Goal: Task Accomplishment & Management: Manage account settings

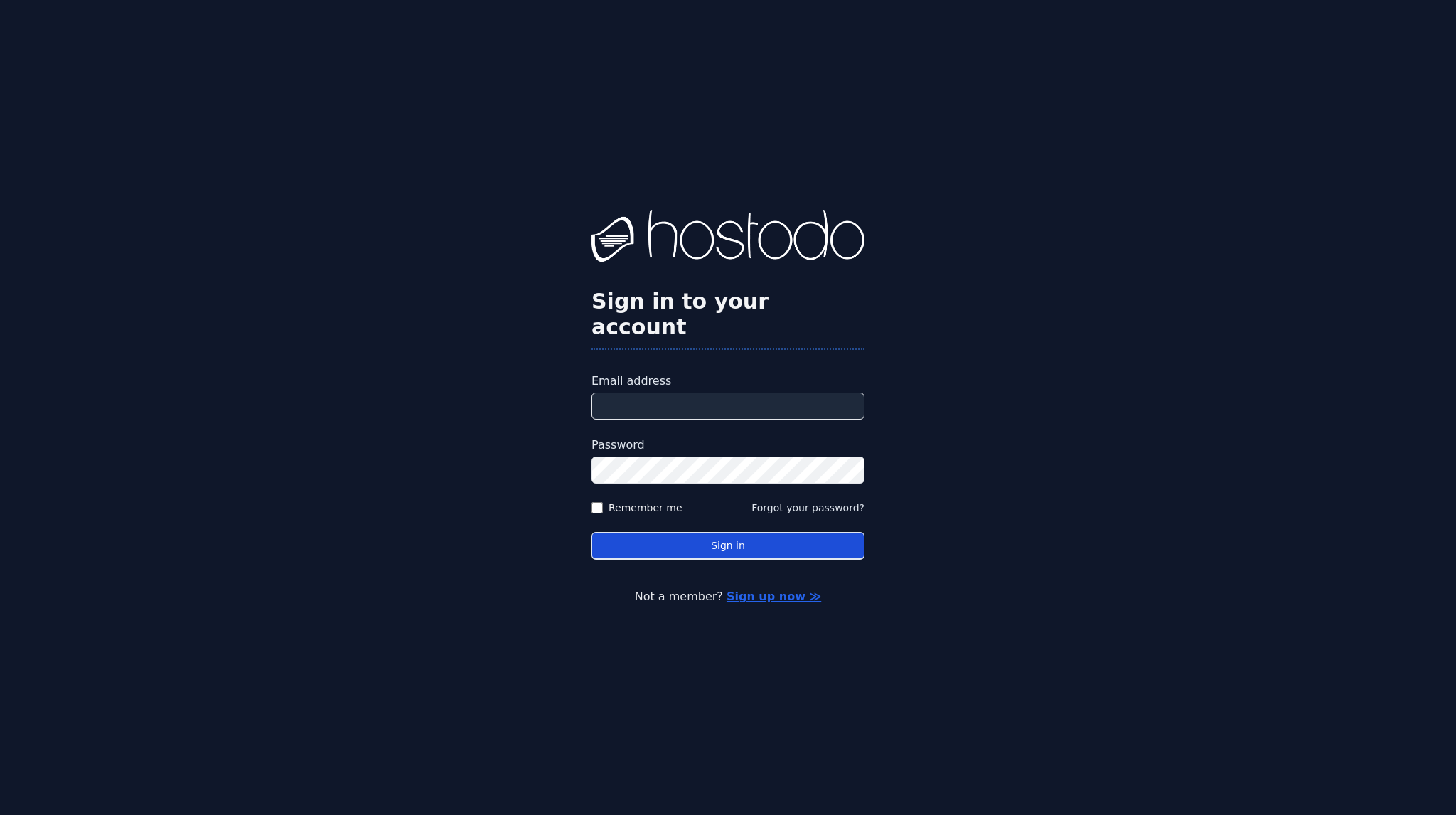
type input "**********"
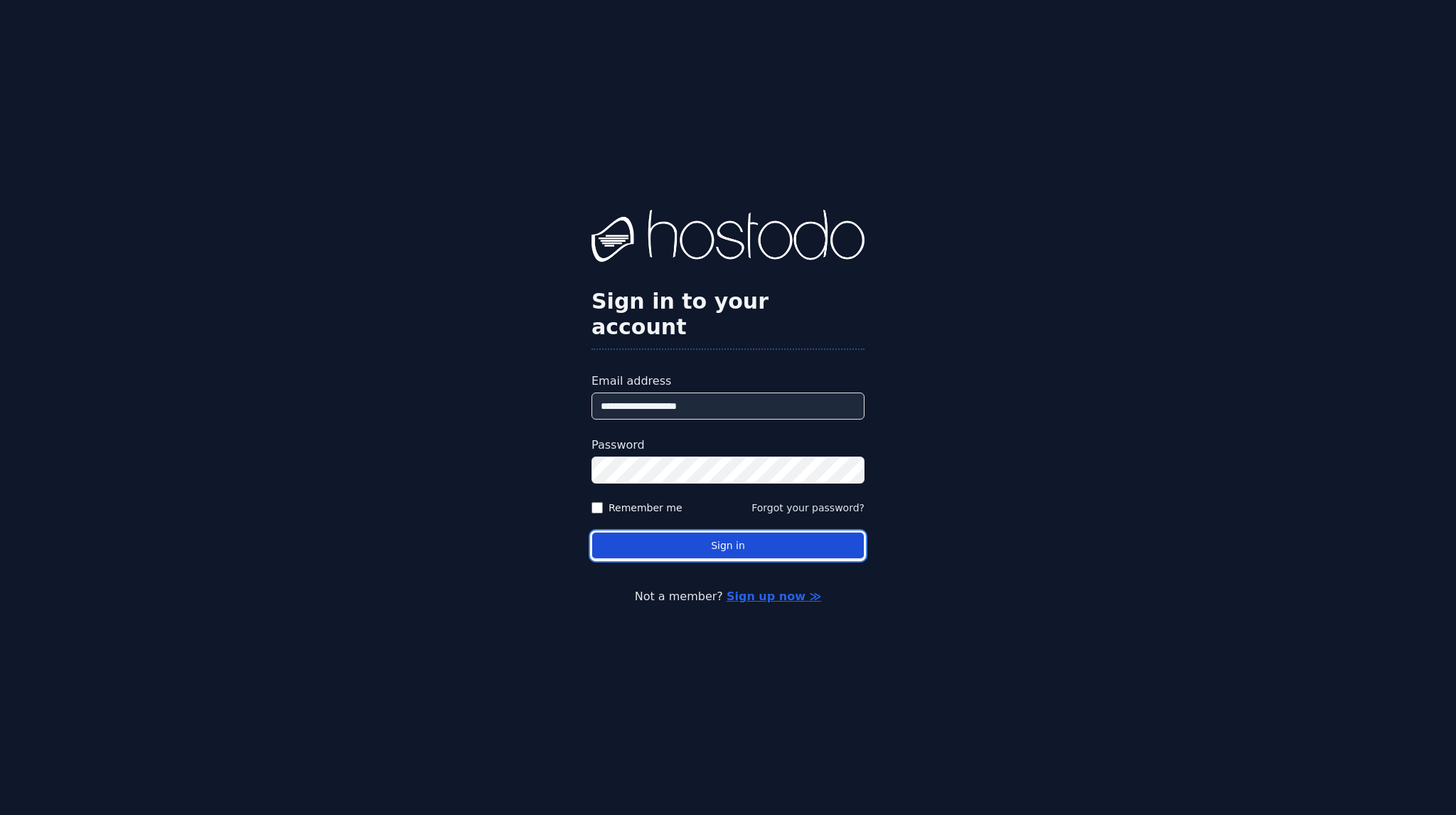
click at [725, 532] on button "Sign in" at bounding box center [728, 546] width 273 height 28
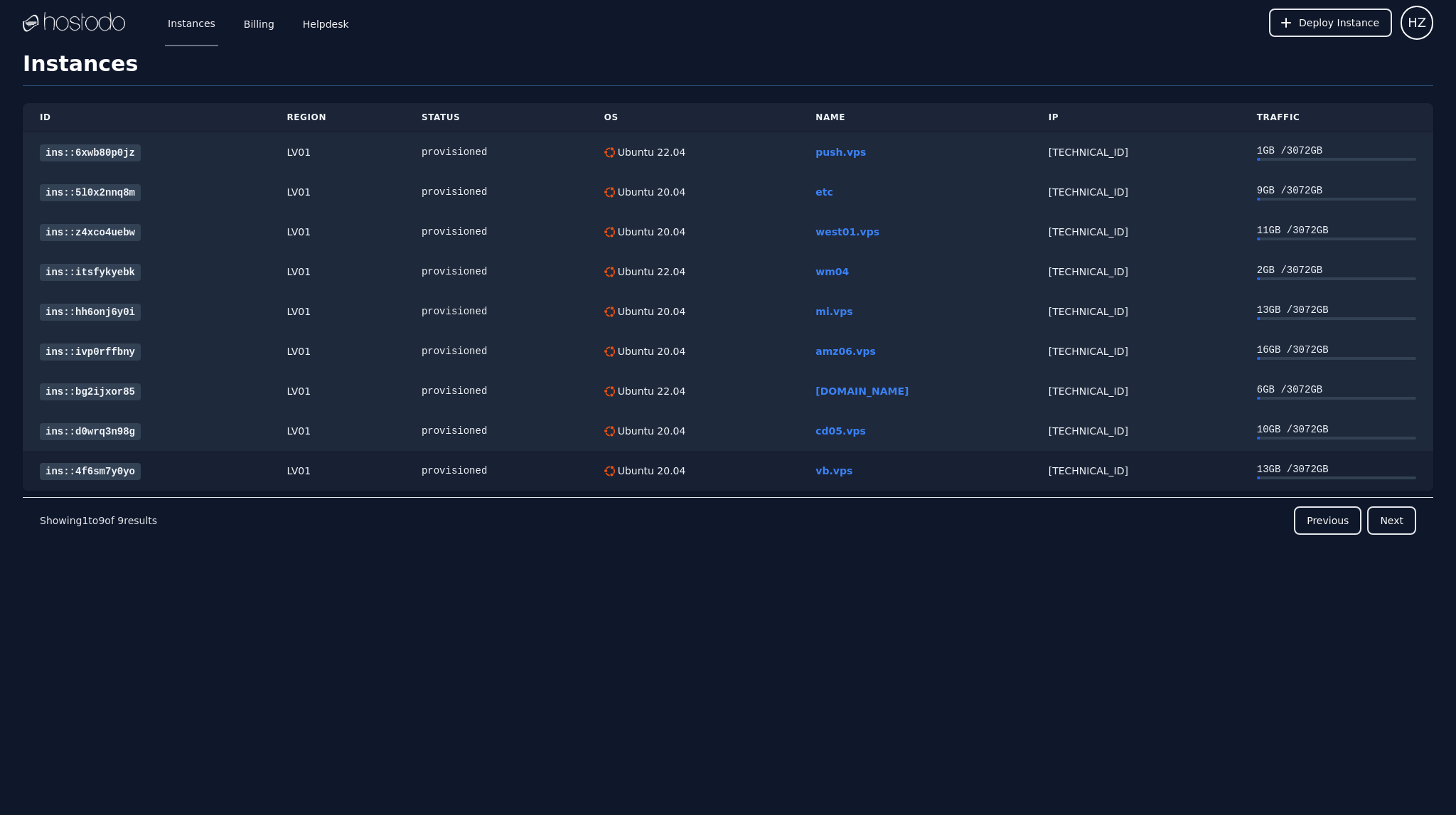
click at [115, 466] on link "ins::4f6sm7y0yo" at bounding box center [90, 471] width 101 height 17
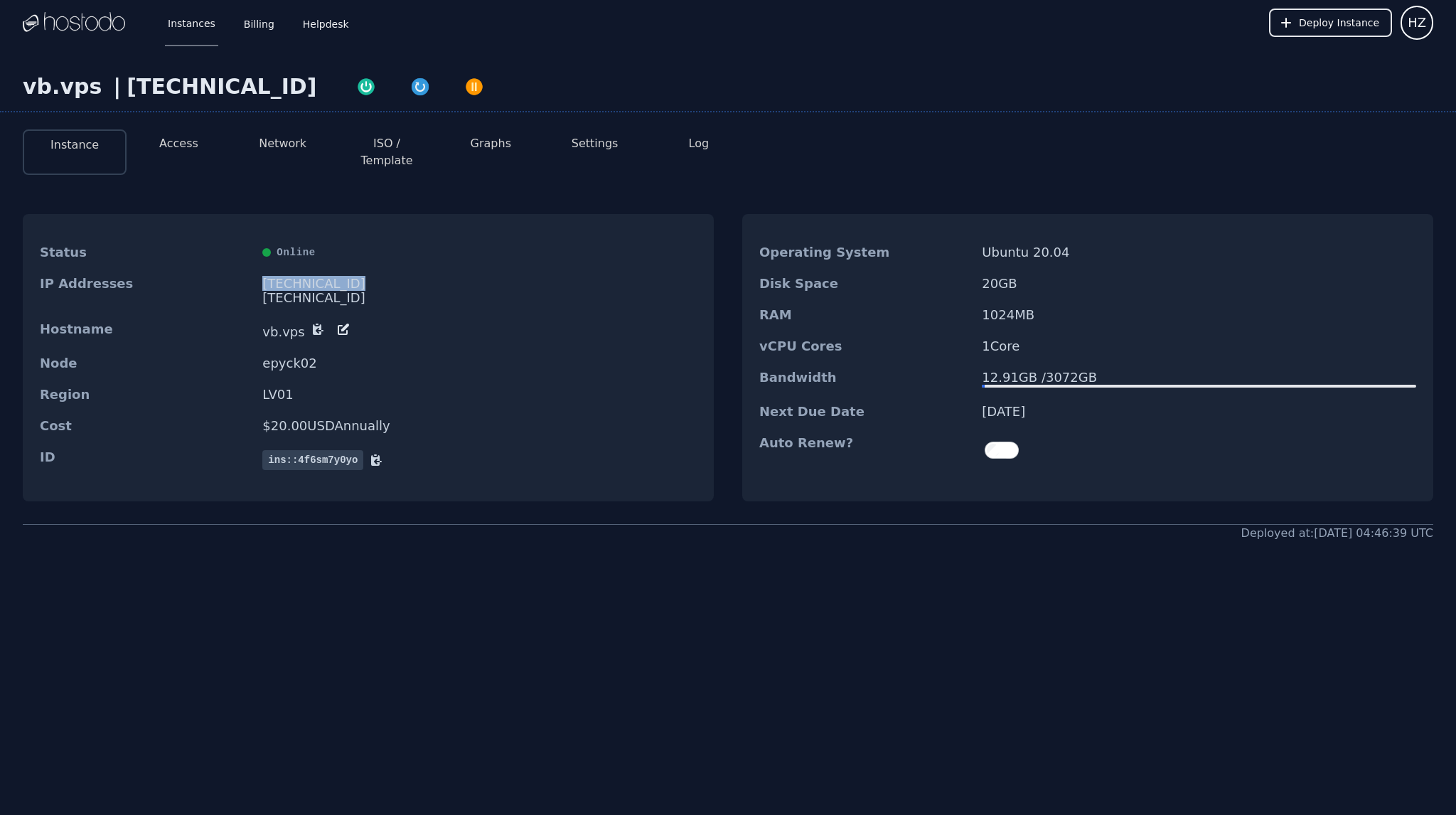
click at [327, 277] on div "[TECHNICAL_ID]" at bounding box center [479, 284] width 435 height 14
click at [410, 88] on img "button" at bounding box center [420, 87] width 20 height 20
click at [304, 277] on div "[TECHNICAL_ID]" at bounding box center [479, 284] width 435 height 14
click at [300, 277] on div "[TECHNICAL_ID]" at bounding box center [479, 284] width 435 height 14
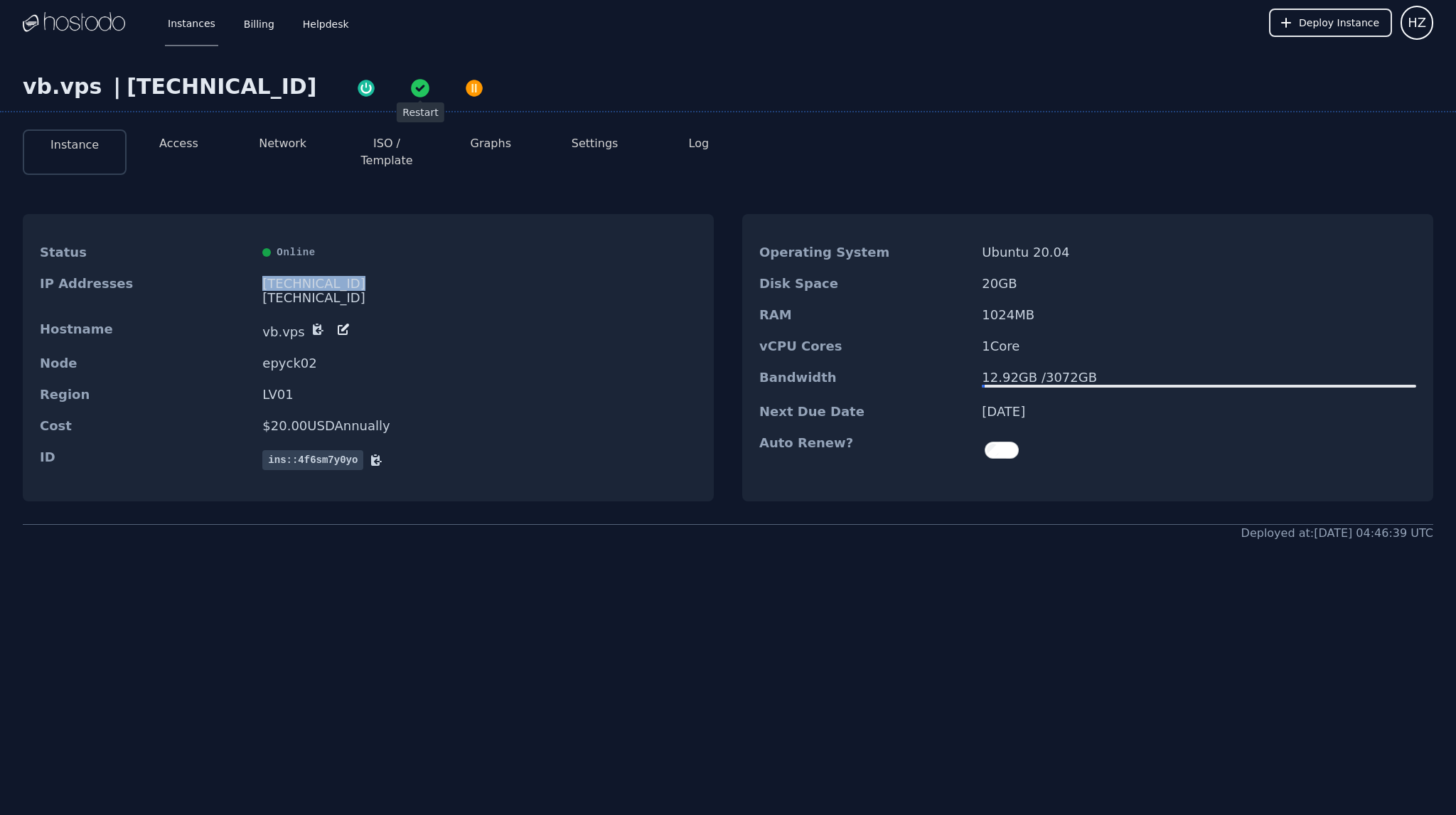
click at [309, 277] on div "[TECHNICAL_ID]" at bounding box center [479, 284] width 435 height 14
click at [328, 247] on div "Status Online" at bounding box center [368, 252] width 691 height 31
copy div "[TECHNICAL_ID]"
click at [397, 146] on button "ISO / Template" at bounding box center [387, 152] width 81 height 34
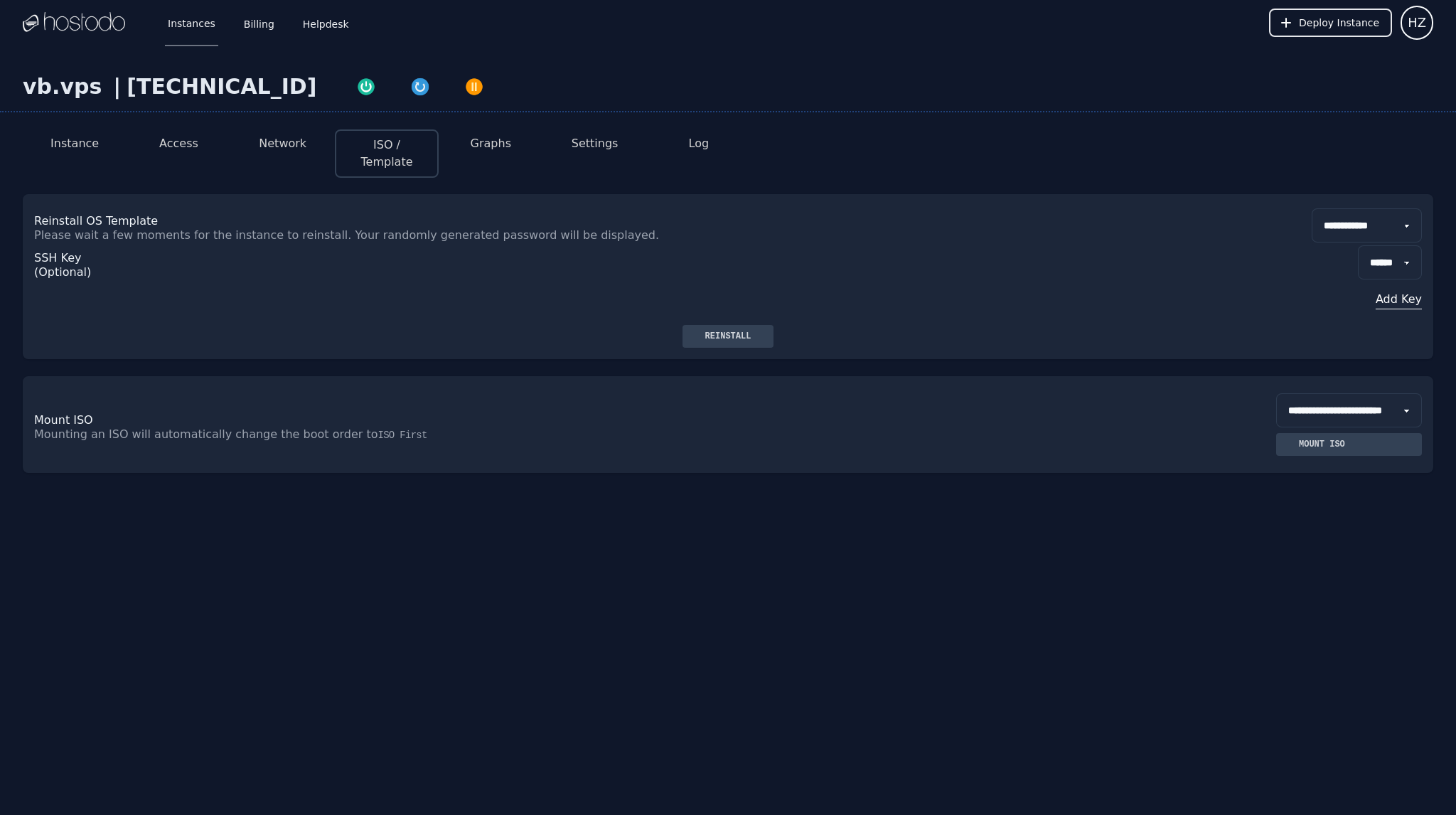
click at [1340, 209] on select "**********" at bounding box center [1367, 225] width 111 height 34
select select "**"
click at [1312, 209] on select "**********" at bounding box center [1367, 225] width 111 height 34
click at [728, 331] on div "Reinstall" at bounding box center [728, 336] width 69 height 11
click at [193, 87] on div "[TECHNICAL_ID]" at bounding box center [221, 87] width 190 height 25
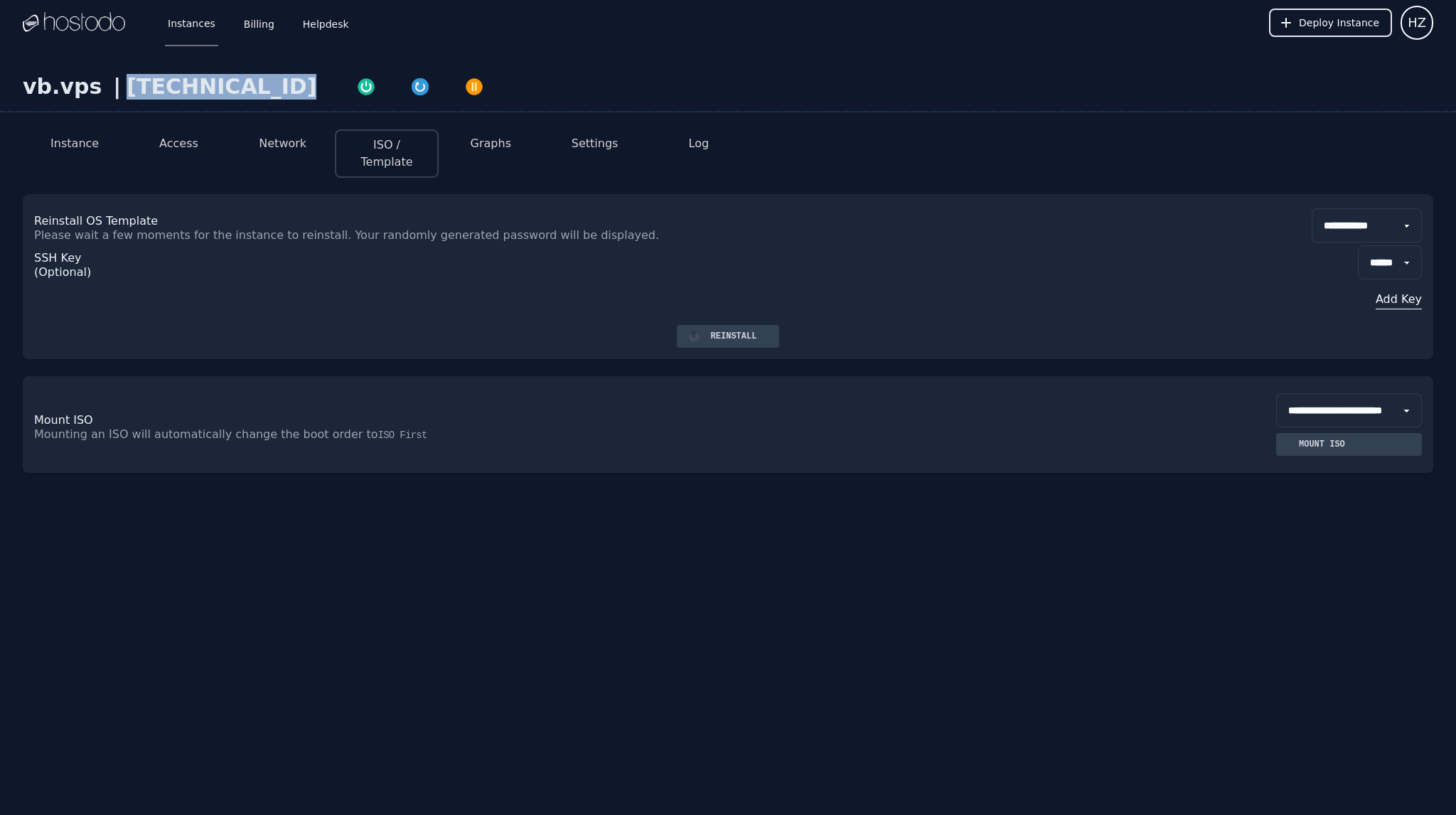
click at [193, 87] on div "[TECHNICAL_ID]" at bounding box center [221, 87] width 190 height 25
copy div "[TECHNICAL_ID]"
click at [84, 140] on button "Instance" at bounding box center [74, 144] width 48 height 17
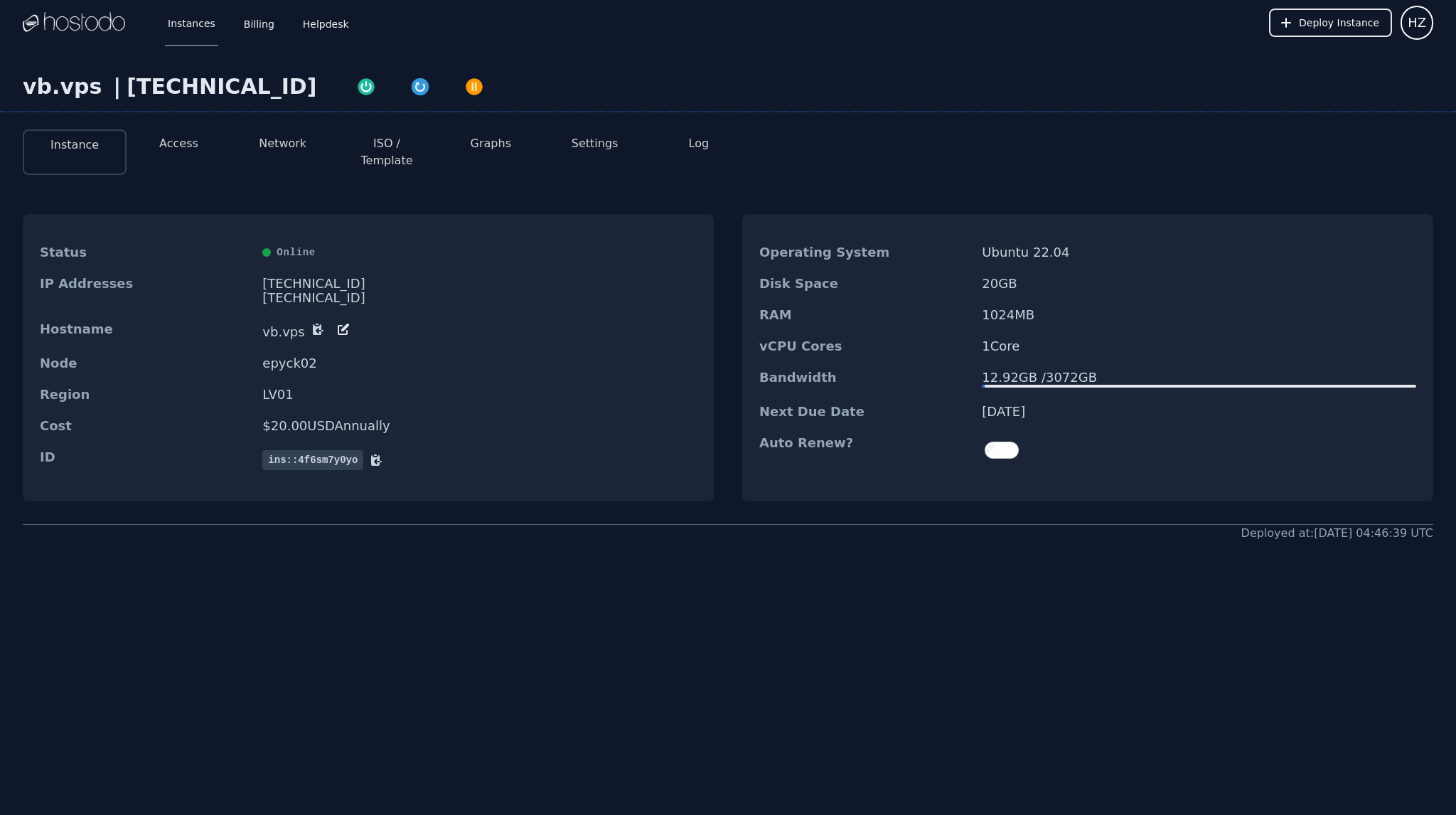
click at [160, 142] on li "Access" at bounding box center [178, 152] width 104 height 46
click at [191, 142] on button "Access" at bounding box center [179, 144] width 39 height 17
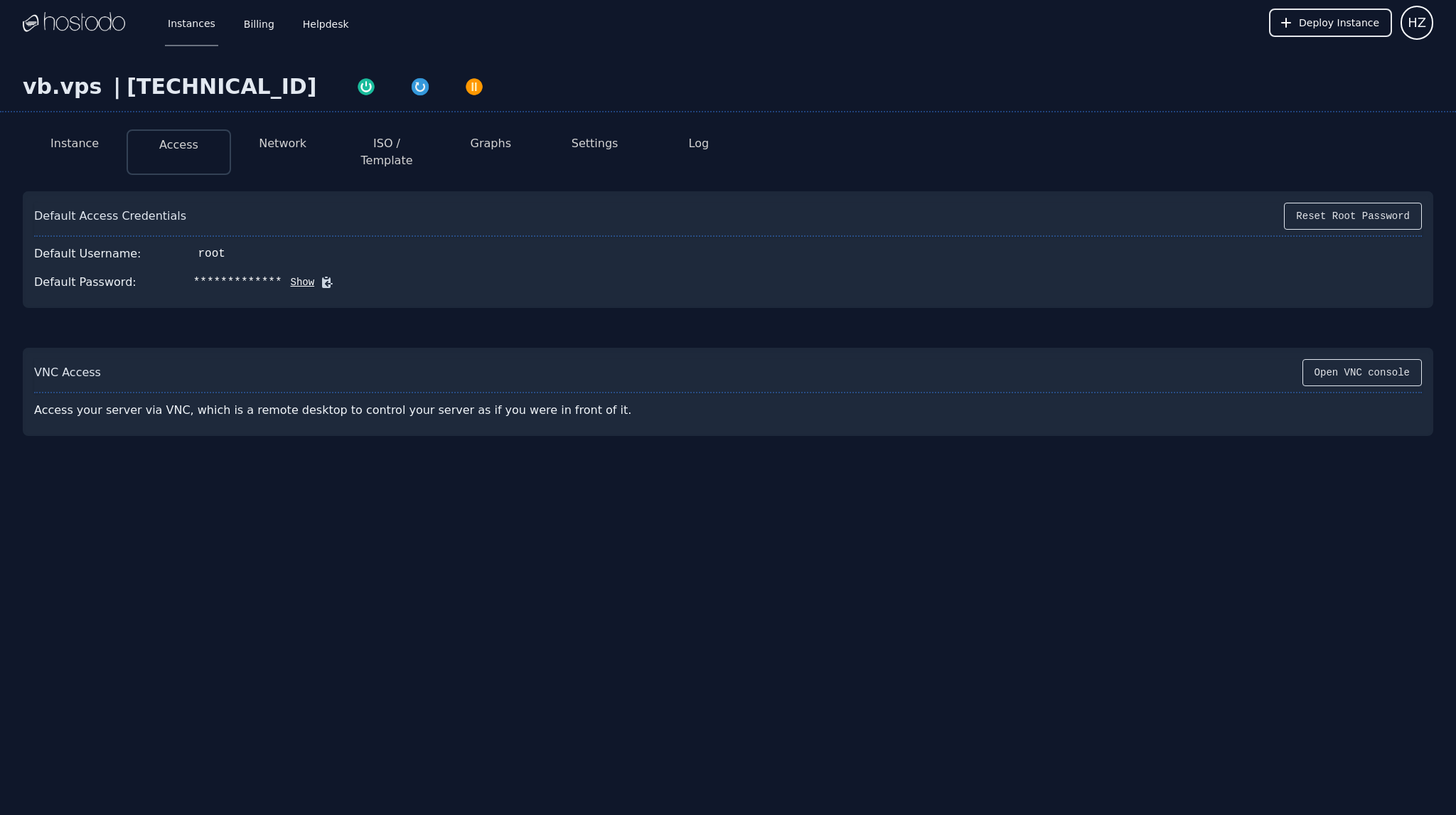
click at [273, 143] on button "Network" at bounding box center [283, 144] width 47 height 17
click at [322, 277] on icon at bounding box center [327, 282] width 11 height 11
